Goal: Transaction & Acquisition: Book appointment/travel/reservation

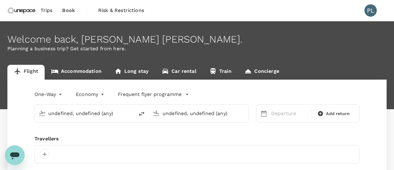
type input "undefined, undefined (any)"
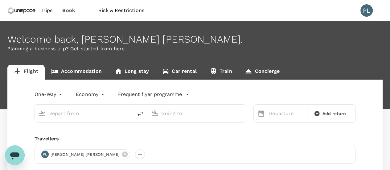
type input "roundtrip"
type input "Hong Kong, Hong Kong (any)"
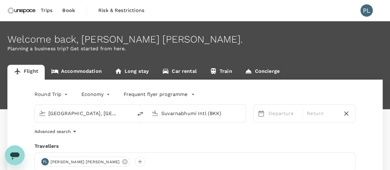
click at [190, 93] on icon "button" at bounding box center [193, 94] width 6 height 6
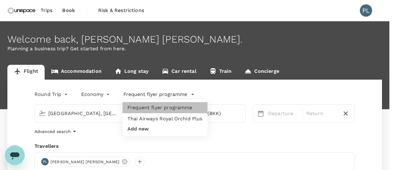
click at [166, 108] on li "Frequent flyer programme" at bounding box center [165, 107] width 85 height 11
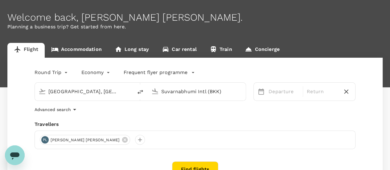
scroll to position [31, 0]
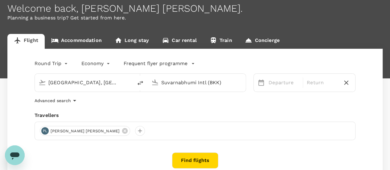
click at [190, 84] on input "Suvarnabhumi Intl (BKK)" at bounding box center [196, 83] width 71 height 10
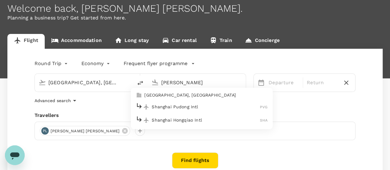
click at [185, 105] on p "Shanghai Pudong Intl" at bounding box center [206, 107] width 108 height 6
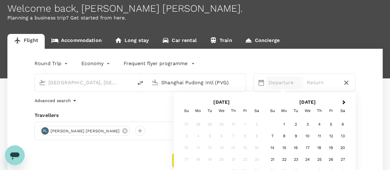
type input "Shanghai Pudong Intl (PVG)"
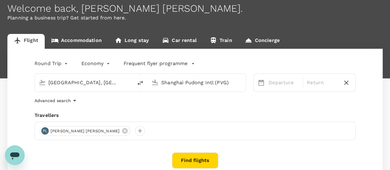
click at [145, 101] on div "Advanced search" at bounding box center [195, 100] width 321 height 7
click at [233, 83] on div "Shanghai Pudong Intl (PVG)" at bounding box center [201, 83] width 81 height 10
drag, startPoint x: 227, startPoint y: 80, endPoint x: 185, endPoint y: 79, distance: 41.9
click at [185, 79] on input "Shanghai Pudong Intl (PVG)" at bounding box center [196, 83] width 71 height 10
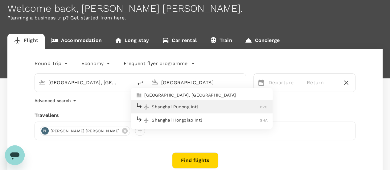
click at [189, 120] on p "Shanghai Hongqiao Intl" at bounding box center [206, 120] width 108 height 6
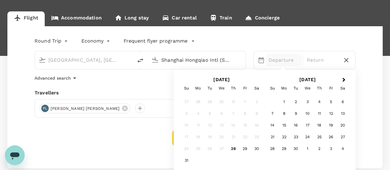
scroll to position [62, 0]
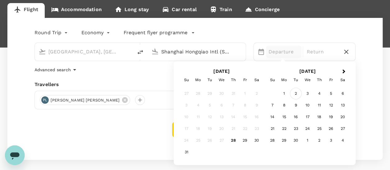
click at [295, 96] on div "2" at bounding box center [296, 93] width 12 height 12
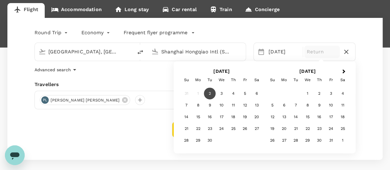
click at [228, 54] on input "Shanghai Hongqiao Intl (SHA)" at bounding box center [196, 52] width 71 height 10
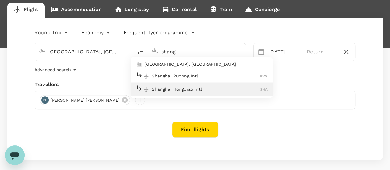
click at [180, 75] on p "Shanghai Pudong Intl" at bounding box center [206, 76] width 108 height 6
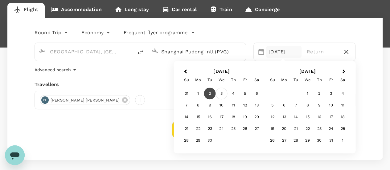
type input "Shanghai Pudong Intl (PVG)"
click at [222, 93] on div "3" at bounding box center [222, 93] width 12 height 12
click at [208, 93] on div "2" at bounding box center [210, 93] width 12 height 12
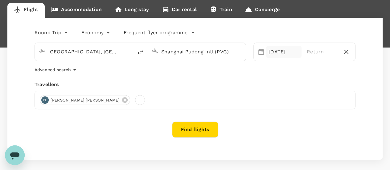
click at [282, 54] on div "03 Sep" at bounding box center [283, 52] width 35 height 12
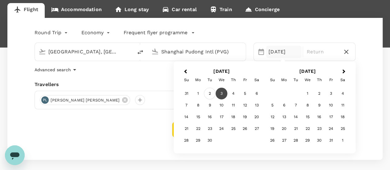
click at [206, 92] on div "2" at bounding box center [210, 93] width 12 height 12
click at [221, 96] on div "3" at bounding box center [222, 93] width 12 height 12
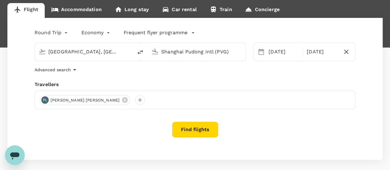
click at [192, 128] on button "Find flights" at bounding box center [195, 129] width 46 height 16
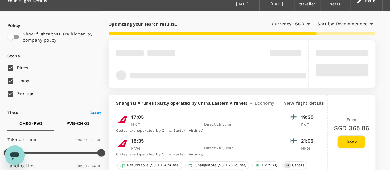
scroll to position [62, 0]
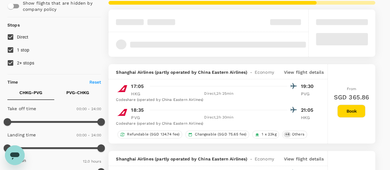
type input "1015"
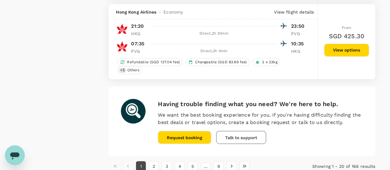
scroll to position [1698, 0]
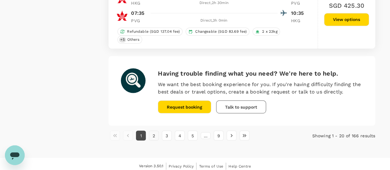
click at [153, 133] on button "2" at bounding box center [154, 135] width 10 height 10
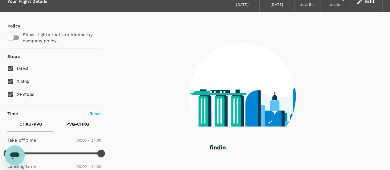
scroll to position [0, 0]
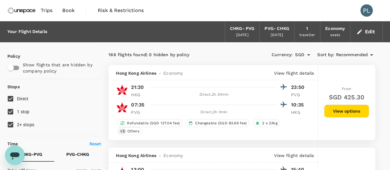
type input "SGD"
click at [9, 111] on input "1 stop" at bounding box center [10, 111] width 13 height 13
checkbox input "false"
click at [9, 122] on input "2+ stops" at bounding box center [10, 124] width 13 height 13
checkbox input "false"
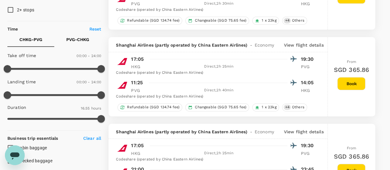
scroll to position [123, 0]
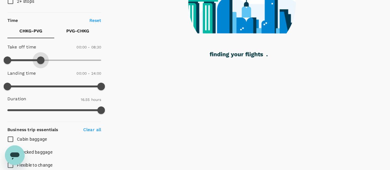
type input "540"
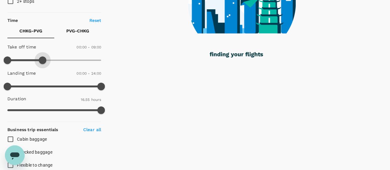
drag, startPoint x: 100, startPoint y: 62, endPoint x: 43, endPoint y: 59, distance: 57.0
click at [43, 59] on span at bounding box center [42, 59] width 7 height 7
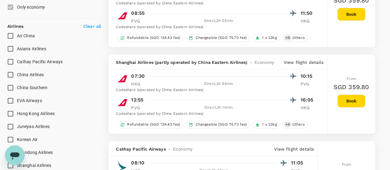
scroll to position [370, 0]
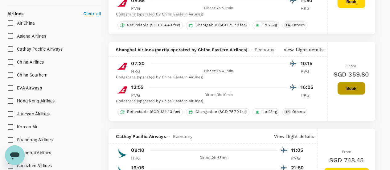
click at [350, 87] on button "Book" at bounding box center [351, 88] width 28 height 13
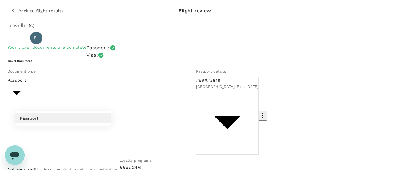
click at [102, 100] on div at bounding box center [197, 85] width 394 height 170
click at [75, 116] on li "Passport" at bounding box center [63, 118] width 97 height 10
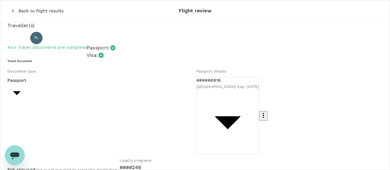
click at [111, 63] on h6 "Travel Document" at bounding box center [194, 61] width 375 height 4
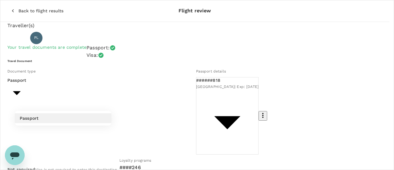
click at [106, 100] on div at bounding box center [197, 85] width 394 height 170
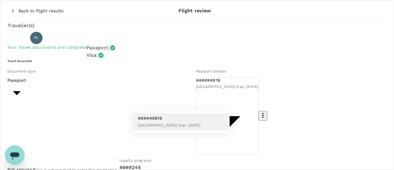
click at [227, 98] on div at bounding box center [197, 85] width 394 height 170
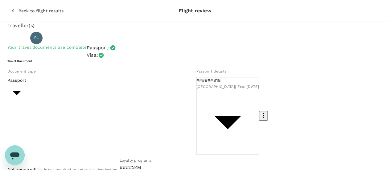
click at [259, 112] on icon "button" at bounding box center [262, 115] width 7 height 7
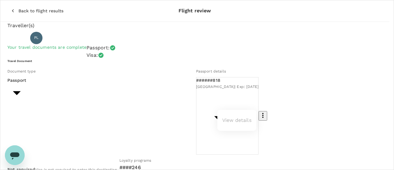
click at [238, 98] on div at bounding box center [197, 85] width 394 height 170
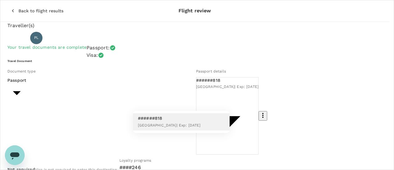
click at [193, 96] on div at bounding box center [197, 85] width 394 height 170
drag, startPoint x: 201, startPoint y: 108, endPoint x: 198, endPoint y: 105, distance: 4.6
click at [196, 101] on div at bounding box center [197, 85] width 394 height 170
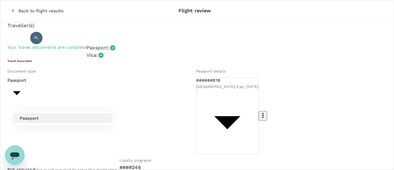
click at [70, 132] on div at bounding box center [197, 85] width 394 height 170
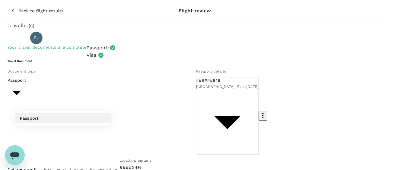
click at [56, 117] on li "Passport" at bounding box center [63, 118] width 97 height 10
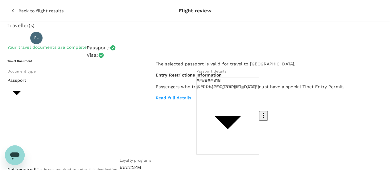
click at [116, 51] on icon at bounding box center [112, 47] width 5 height 5
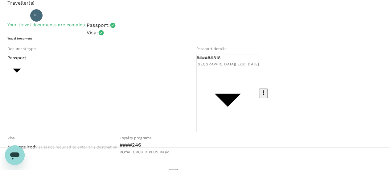
scroll to position [31, 0]
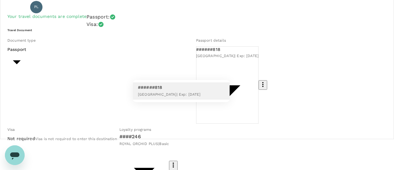
click at [196, 68] on div at bounding box center [197, 85] width 394 height 170
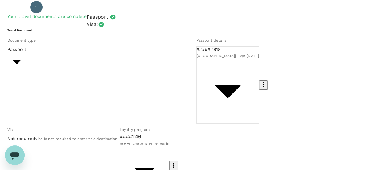
drag, startPoint x: 171, startPoint y: 67, endPoint x: 136, endPoint y: 43, distance: 42.3
click at [136, 32] on h6 "Travel Document" at bounding box center [194, 30] width 375 height 4
click at [259, 81] on icon "button" at bounding box center [262, 84] width 7 height 7
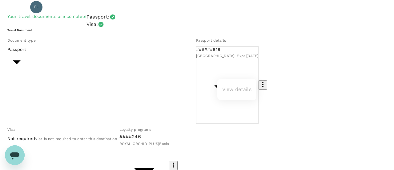
click at [235, 85] on ul "View details" at bounding box center [237, 89] width 39 height 16
click at [235, 90] on ul "View details" at bounding box center [237, 89] width 39 height 16
click at [228, 89] on ul "View details" at bounding box center [237, 89] width 39 height 16
click at [184, 43] on div at bounding box center [197, 85] width 394 height 170
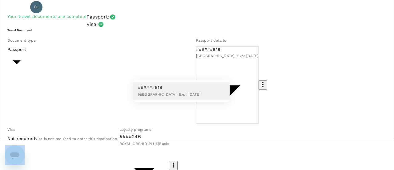
click at [188, 69] on div at bounding box center [197, 85] width 394 height 170
click at [193, 72] on div at bounding box center [197, 85] width 394 height 170
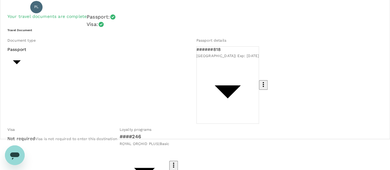
click at [163, 34] on div "Travel Document Document type Passport Passport ​ Passport details ######818 Au…" at bounding box center [194, 113] width 375 height 170
click at [262, 82] on icon "button" at bounding box center [262, 84] width 1 height 5
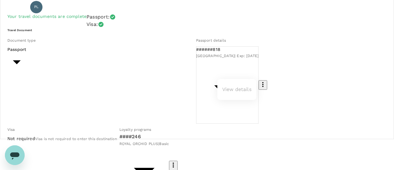
click at [237, 70] on div at bounding box center [197, 85] width 394 height 170
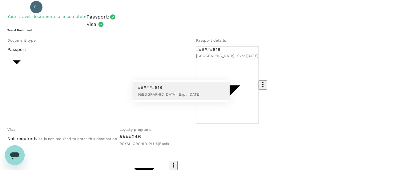
click at [223, 69] on div at bounding box center [197, 85] width 394 height 170
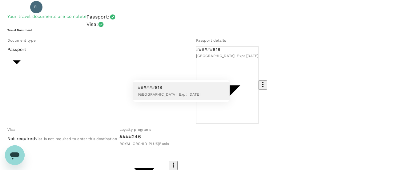
click at [223, 69] on div at bounding box center [197, 85] width 394 height 170
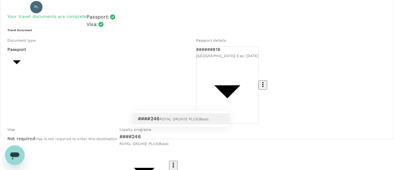
click at [223, 100] on div at bounding box center [197, 85] width 394 height 170
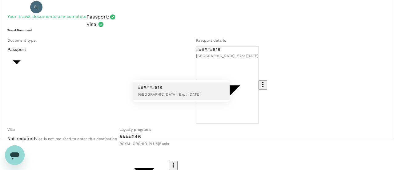
drag, startPoint x: 213, startPoint y: 89, endPoint x: 128, endPoint y: 87, distance: 85.1
click at [128, 87] on div "######818 Australia | Exp: 17 Feb 2026" at bounding box center [197, 85] width 394 height 170
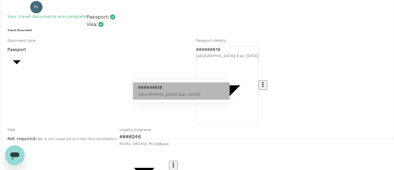
drag, startPoint x: 136, startPoint y: 90, endPoint x: 190, endPoint y: 89, distance: 53.6
click at [190, 89] on li "######818 Australia | Exp: 17 Feb 2026" at bounding box center [181, 90] width 97 height 17
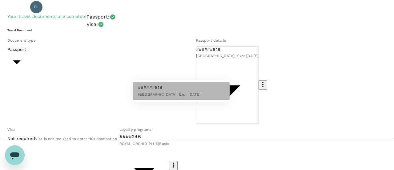
click at [183, 86] on p "######818" at bounding box center [169, 87] width 63 height 6
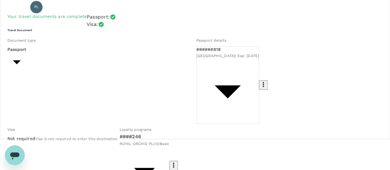
click at [147, 32] on h6 "Travel Document" at bounding box center [194, 30] width 375 height 4
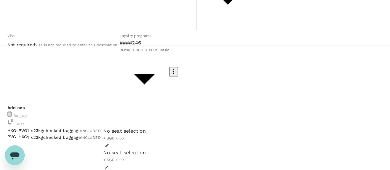
scroll to position [125, 0]
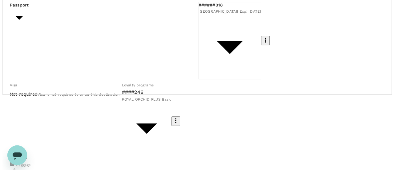
scroll to position [92, 0]
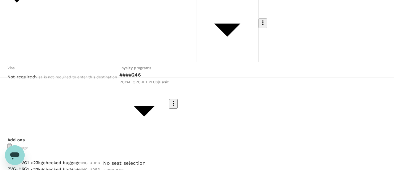
type input "9ca6ee36-36cb-4982-994b-715ae594bb55"
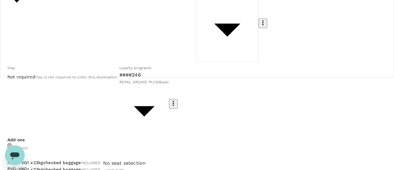
type input "Fizah"
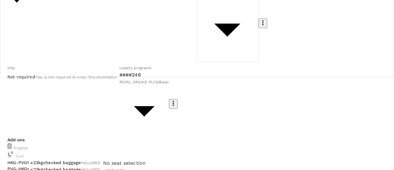
scroll to position [93, 0]
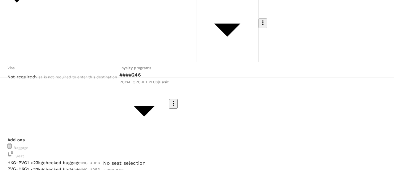
type textarea "Meeting with Client, Paul Ryan of AbbVie, in Shanghai for a potential project c…"
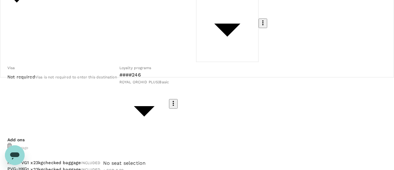
scroll to position [154, 0]
checkbox input "true"
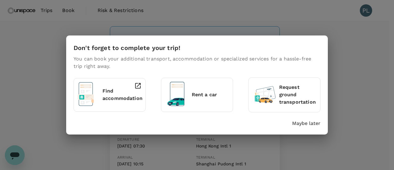
click at [115, 90] on p "Find accommodation" at bounding box center [123, 94] width 40 height 15
click at [316, 124] on p "Maybe later" at bounding box center [306, 123] width 28 height 7
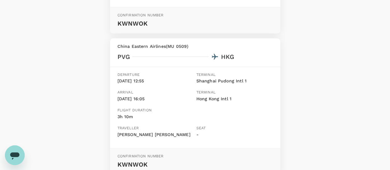
scroll to position [216, 0]
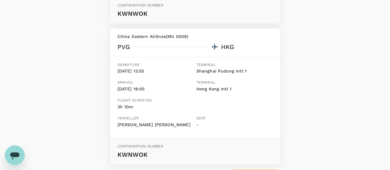
click at [303, 75] on div "Your booking request has been sent for review Your booking will only be charged…" at bounding box center [195, 5] width 390 height 399
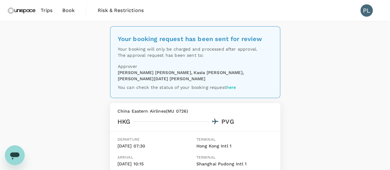
scroll to position [0, 0]
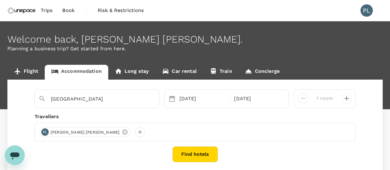
scroll to position [31, 0]
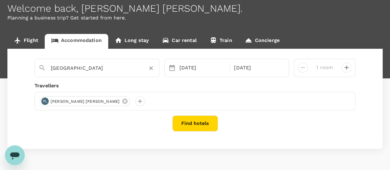
click at [119, 72] on div "Shanghai" at bounding box center [103, 68] width 104 height 10
click at [107, 66] on input "Shanghai" at bounding box center [94, 68] width 87 height 10
click at [105, 68] on input "Shanghai" at bounding box center [94, 68] width 87 height 10
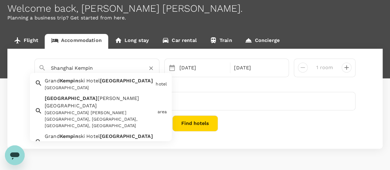
drag, startPoint x: 105, startPoint y: 68, endPoint x: 47, endPoint y: 67, distance: 58.2
click at [44, 68] on div "Shanghai Kempin" at bounding box center [95, 66] width 122 height 16
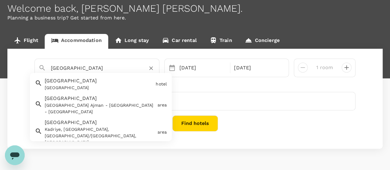
drag, startPoint x: 83, startPoint y: 66, endPoint x: 47, endPoint y: 67, distance: 35.7
click at [47, 67] on div "[GEOGRAPHIC_DATA]" at bounding box center [100, 65] width 109 height 15
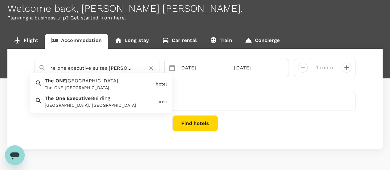
scroll to position [0, 5]
type input "[GEOGRAPHIC_DATA]"
click at [186, 125] on button "Find hotels" at bounding box center [195, 123] width 46 height 16
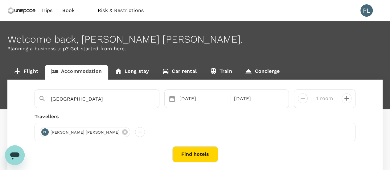
scroll to position [31, 0]
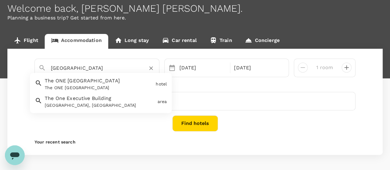
drag, startPoint x: 98, startPoint y: 71, endPoint x: 25, endPoint y: 70, distance: 72.7
click at [25, 70] on div "Shanghai The ONE Hotel Astana The ONE Hotel Astana hotel The One Executive Buil…" at bounding box center [194, 102] width 375 height 106
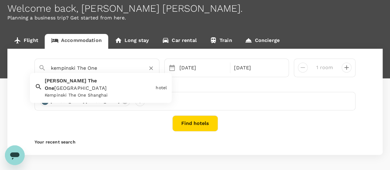
click at [89, 84] on div "Kempinski The One Shanghai Kempinski The One Shanghai" at bounding box center [97, 87] width 111 height 24
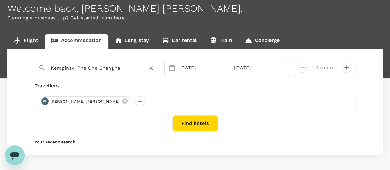
type input "Kempinski The One Shanghai"
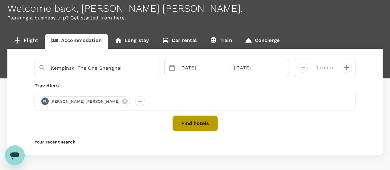
click at [191, 127] on button "Find hotels" at bounding box center [195, 123] width 46 height 16
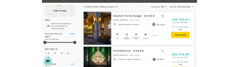
scroll to position [31, 0]
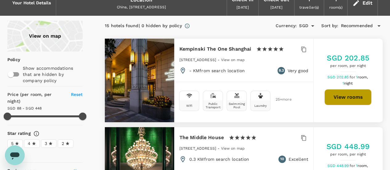
click at [349, 95] on button "View rooms" at bounding box center [347, 97] width 47 height 16
type input "447.98"
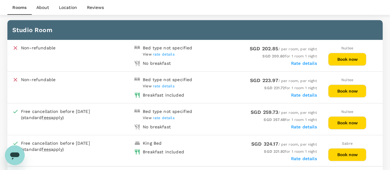
scroll to position [308, 0]
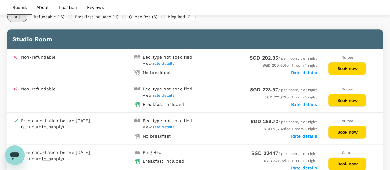
click at [348, 98] on button "Book now" at bounding box center [347, 100] width 38 height 13
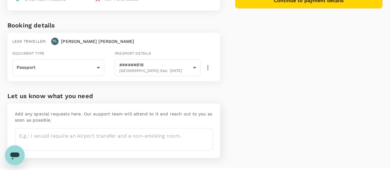
scroll to position [121, 0]
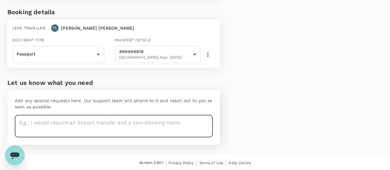
click at [57, 124] on textarea at bounding box center [114, 126] width 198 height 22
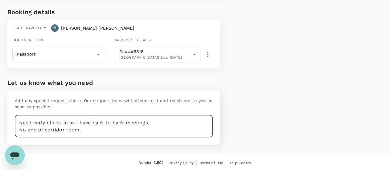
type textarea "Need early check-in as I have back to back meetings. No end of corridor room."
click at [278, 100] on div "Price Summary Total 1 night(s) x 1 room(s) SGD 221.72 Service fee SGD 2.25 Tota…" at bounding box center [301, 23] width 162 height 262
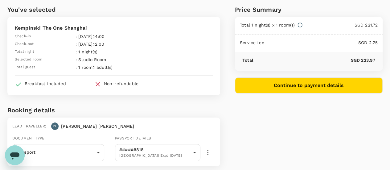
scroll to position [0, 0]
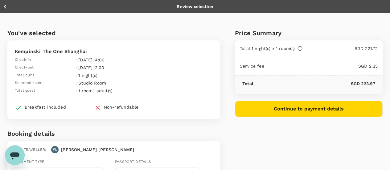
click at [318, 107] on button "Continue to payment details" at bounding box center [309, 109] width 148 height 16
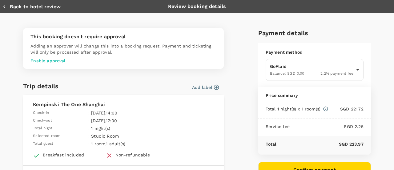
click at [8, 6] on button "Back to hotel review" at bounding box center [31, 7] width 58 height 6
type input "9ca6ee36-36cb-4982-994b-715ae594bb55"
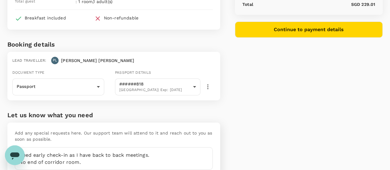
scroll to position [121, 0]
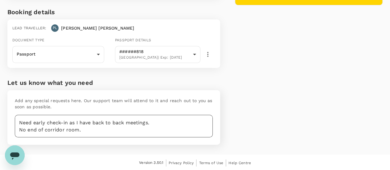
click at [101, 129] on textarea "Need early check-in as I have back to back meetings. No end of corridor room." at bounding box center [114, 126] width 198 height 22
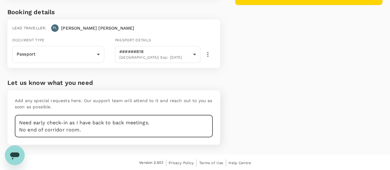
scroll to position [2, 0]
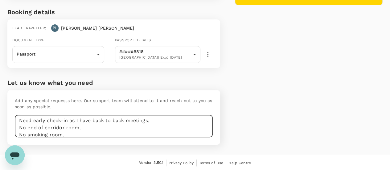
type textarea "Need early check-in as I have back to back meetings. No end of corridor room. N…"
click at [303, 109] on div "Price Summary Total 1 night(s) x 1 room(s) SGD 221.72 Service fee SGD 2.25 Paym…" at bounding box center [301, 23] width 162 height 262
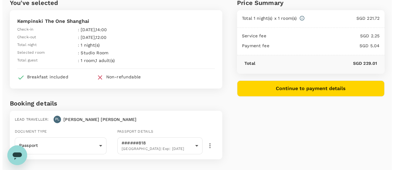
scroll to position [29, 0]
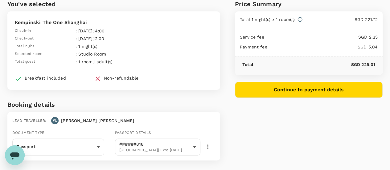
click at [332, 92] on button "Continue to payment details" at bounding box center [309, 90] width 148 height 16
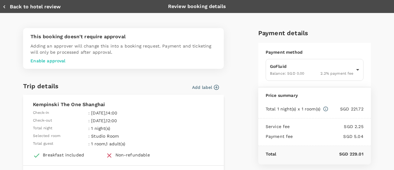
click at [57, 59] on p "Enable approval" at bounding box center [124, 61] width 186 height 6
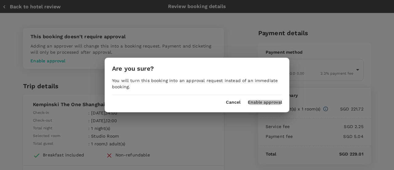
click at [258, 100] on button "Enable approval" at bounding box center [265, 102] width 34 height 5
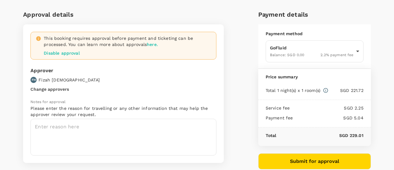
scroll to position [31, 0]
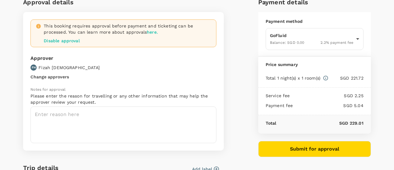
click at [49, 75] on button "Change approvers" at bounding box center [50, 76] width 39 height 5
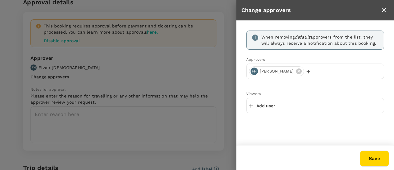
click at [306, 71] on icon "button" at bounding box center [309, 71] width 6 height 6
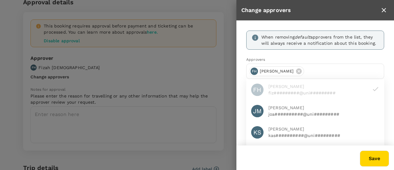
click at [298, 108] on span "Joanne Morris" at bounding box center [324, 107] width 111 height 6
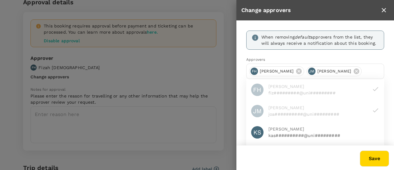
click at [284, 128] on span "Kasia Soheili" at bounding box center [324, 129] width 111 height 6
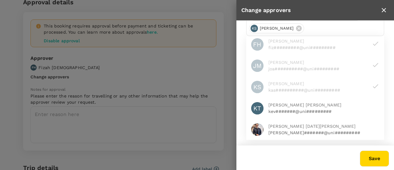
scroll to position [93, 0]
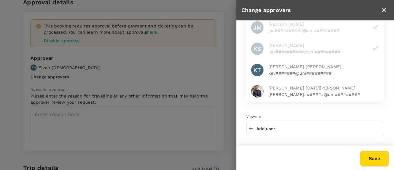
click at [299, 91] on p "tim#######@uni#########" at bounding box center [324, 94] width 111 height 6
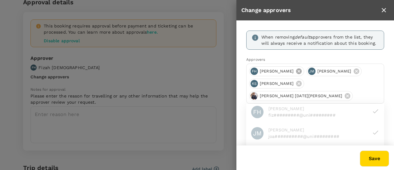
click at [296, 70] on icon at bounding box center [299, 71] width 6 height 6
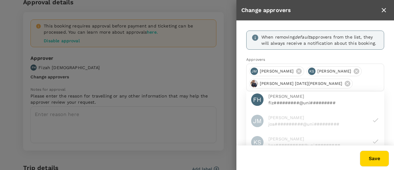
click at [368, 157] on button "Save" at bounding box center [374, 158] width 29 height 16
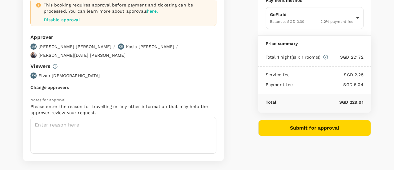
scroll to position [62, 0]
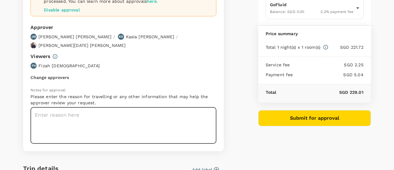
click at [91, 107] on textarea at bounding box center [124, 125] width 186 height 37
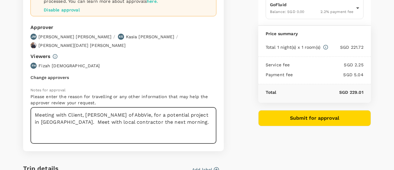
click at [183, 113] on textarea "Meeting with Client, Paul Ryan of AbbVie, for a potential project in Shanghai. …" at bounding box center [124, 125] width 186 height 37
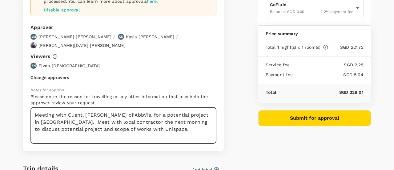
type textarea "Meeting with Client, Paul Ryan of AbbVie, for a potential project in Shanghai. …"
click at [333, 120] on button "Submit for approval" at bounding box center [314, 118] width 113 height 16
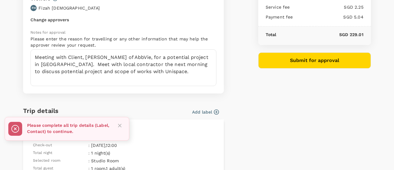
scroll to position [123, 0]
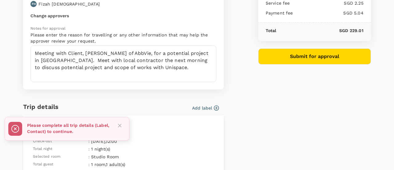
click at [214, 105] on icon "button" at bounding box center [217, 108] width 6 height 6
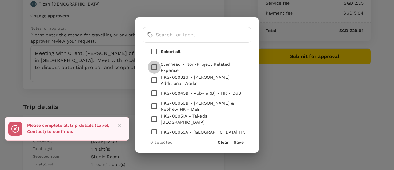
click at [156, 67] on input "checkbox" at bounding box center [154, 67] width 13 height 13
checkbox input "true"
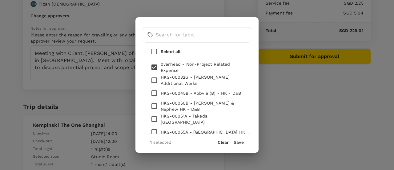
click at [238, 141] on button "Save" at bounding box center [239, 142] width 10 height 5
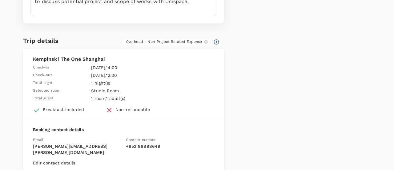
scroll to position [128, 0]
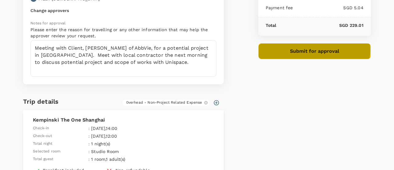
click at [302, 49] on button "Submit for approval" at bounding box center [314, 51] width 113 height 16
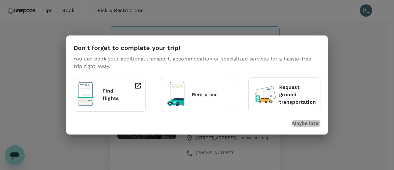
click at [303, 124] on p "Maybe later" at bounding box center [306, 123] width 28 height 7
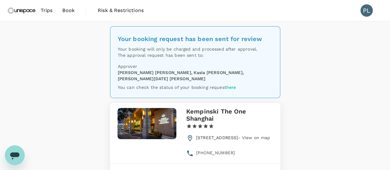
click at [312, 94] on div "Your booking request has been sent for review Your booking will only be charged…" at bounding box center [195, 124] width 390 height 206
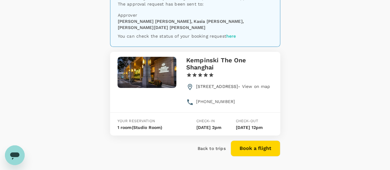
scroll to position [53, 0]
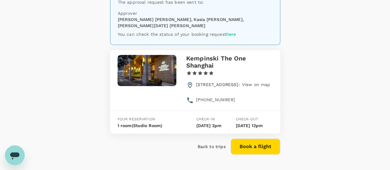
click at [297, 63] on div "Your booking request has been sent for review Your booking will only be charged…" at bounding box center [195, 71] width 390 height 206
click at [209, 149] on div "Back to trips" at bounding box center [209, 143] width 33 height 11
click at [214, 149] on p "Back to trips" at bounding box center [211, 146] width 28 height 6
